Goal: Task Accomplishment & Management: Complete application form

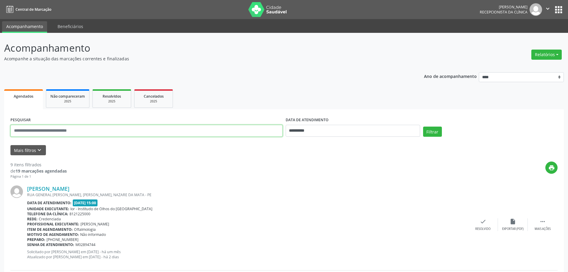
click at [102, 125] on input "text" at bounding box center [146, 131] width 272 height 12
click at [315, 131] on input "**********" at bounding box center [353, 131] width 134 height 12
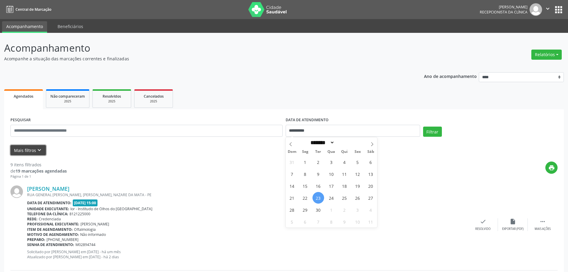
click at [40, 147] on icon "keyboard_arrow_down" at bounding box center [39, 150] width 7 height 7
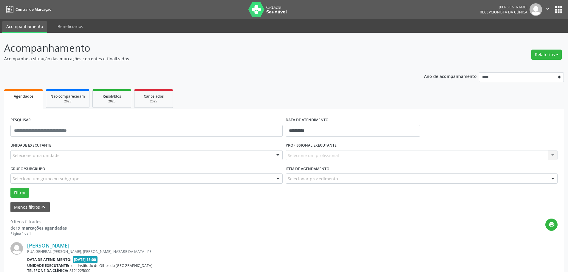
drag, startPoint x: 54, startPoint y: 172, endPoint x: 54, endPoint y: 177, distance: 4.5
click at [54, 174] on div "Grupo/Subgrupo Selecione um grupo ou subgrupo Todos os grupos e subgrupos Nenhu…" at bounding box center [146, 173] width 272 height 19
type input "****"
click at [309, 152] on div "Selecione um profissional Nenhum resultado encontrado para: " " Não há nenhuma …" at bounding box center [422, 155] width 272 height 10
click at [300, 161] on div "PROFISSIONAL EXECUTANTE Selecione um profissional Nenhum resultado encontrado p…" at bounding box center [421, 152] width 275 height 23
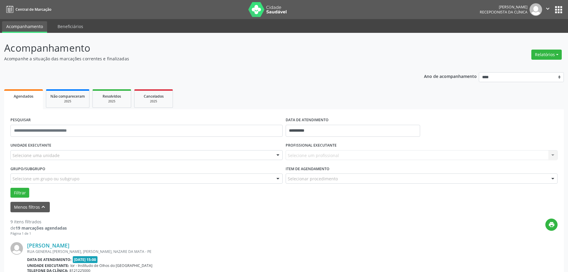
click at [299, 156] on div "Selecione um profissional Nenhum resultado encontrado para: " " Não há nenhuma …" at bounding box center [422, 155] width 272 height 10
click at [556, 153] on div "Selecione um profissional Nenhum resultado encontrado para: " " Não há nenhuma …" at bounding box center [422, 155] width 272 height 10
click at [551, 155] on div "Selecione um profissional Nenhum resultado encontrado para: " " Não há nenhuma …" at bounding box center [422, 155] width 272 height 10
click at [552, 155] on div "Selecione um profissional Nenhum resultado encontrado para: " " Não há nenhuma …" at bounding box center [422, 155] width 272 height 10
drag, startPoint x: 321, startPoint y: 147, endPoint x: 290, endPoint y: 164, distance: 36.3
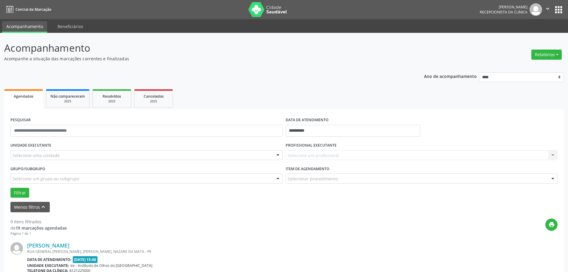
click at [316, 151] on div "PROFISSIONAL EXECUTANTE Selecione um profissional Nenhum resultado encontrado p…" at bounding box center [421, 152] width 275 height 23
click at [290, 164] on label "Item de agendamento" at bounding box center [308, 168] width 44 height 9
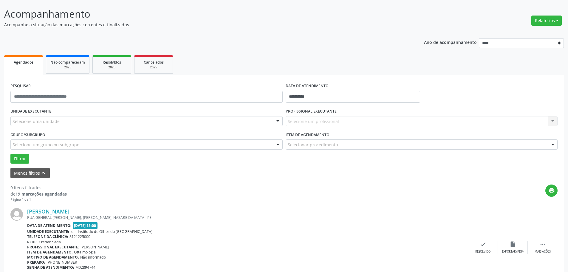
scroll to position [119, 0]
